Goal: Find specific page/section: Find specific page/section

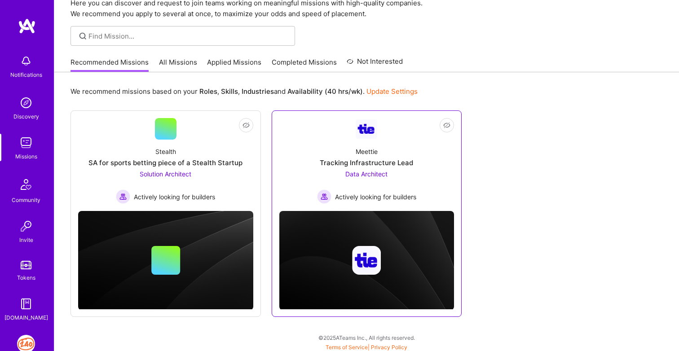
scroll to position [43, 0]
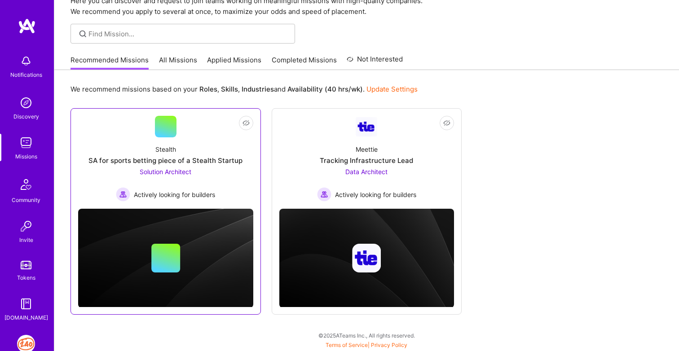
click at [182, 173] on span "Solution Architect" at bounding box center [166, 172] width 52 height 8
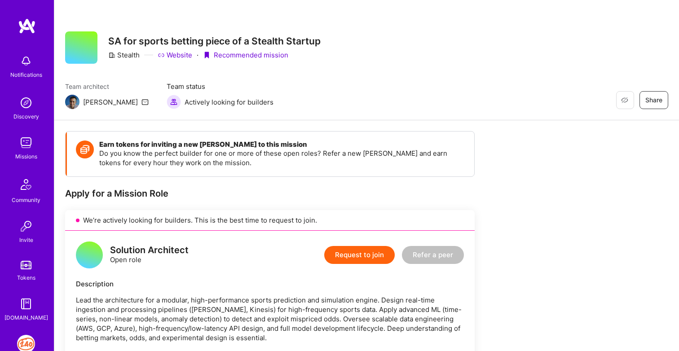
click at [174, 56] on link "Website" at bounding box center [175, 54] width 35 height 9
click at [24, 113] on div "Discovery" at bounding box center [26, 116] width 26 height 9
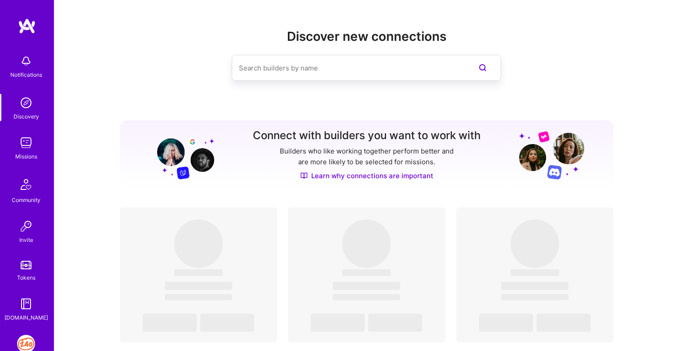
click at [19, 341] on img at bounding box center [26, 344] width 18 height 18
